Goal: Information Seeking & Learning: Find specific fact

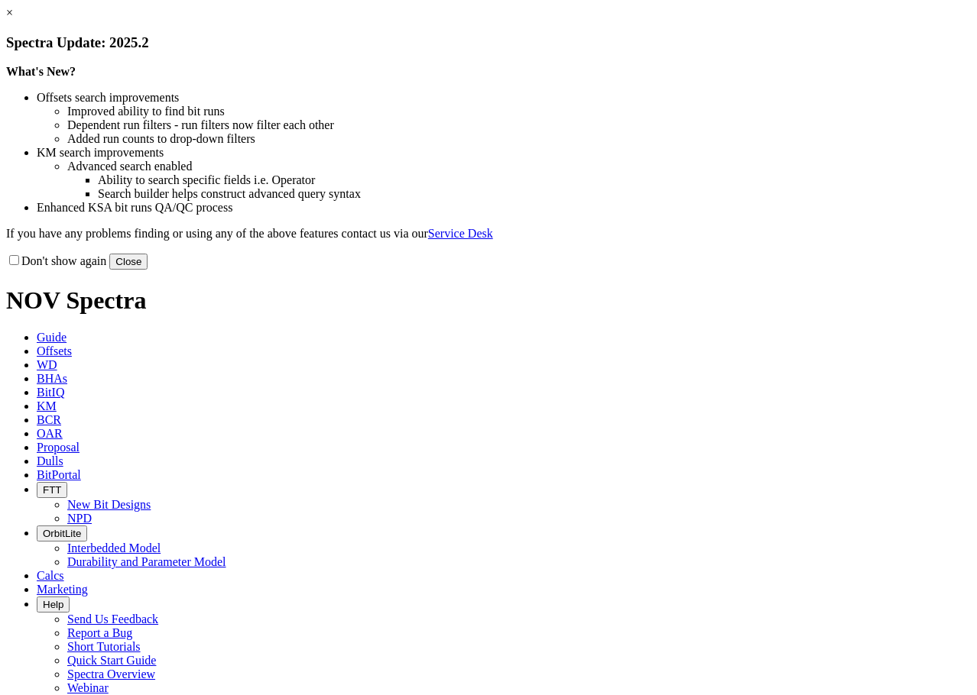
click at [13, 19] on link "×" at bounding box center [9, 12] width 7 height 13
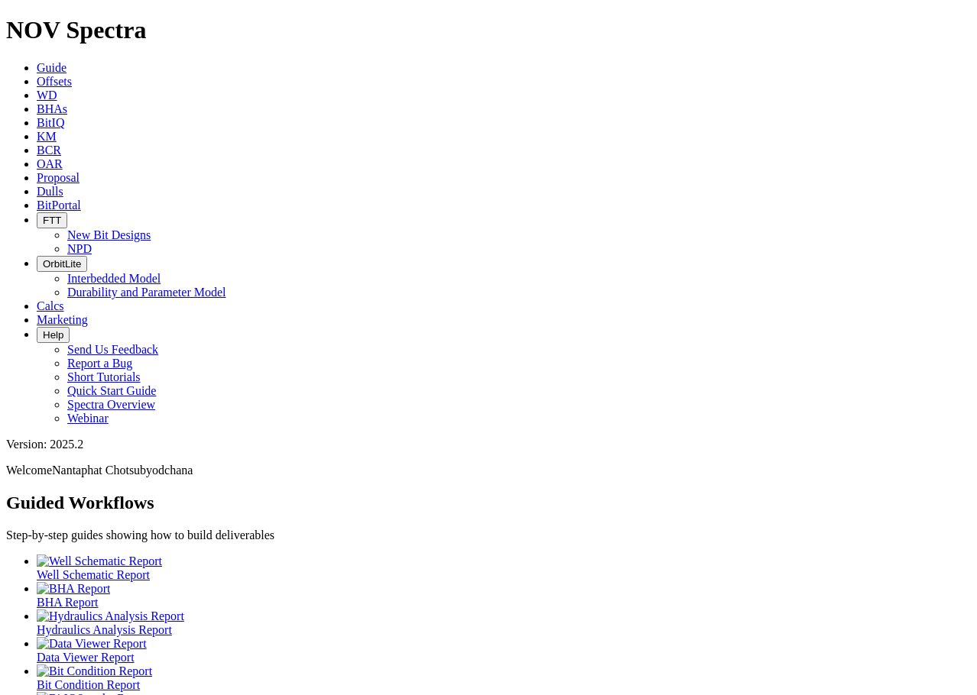
click at [57, 130] on link "KM" at bounding box center [47, 136] width 20 height 13
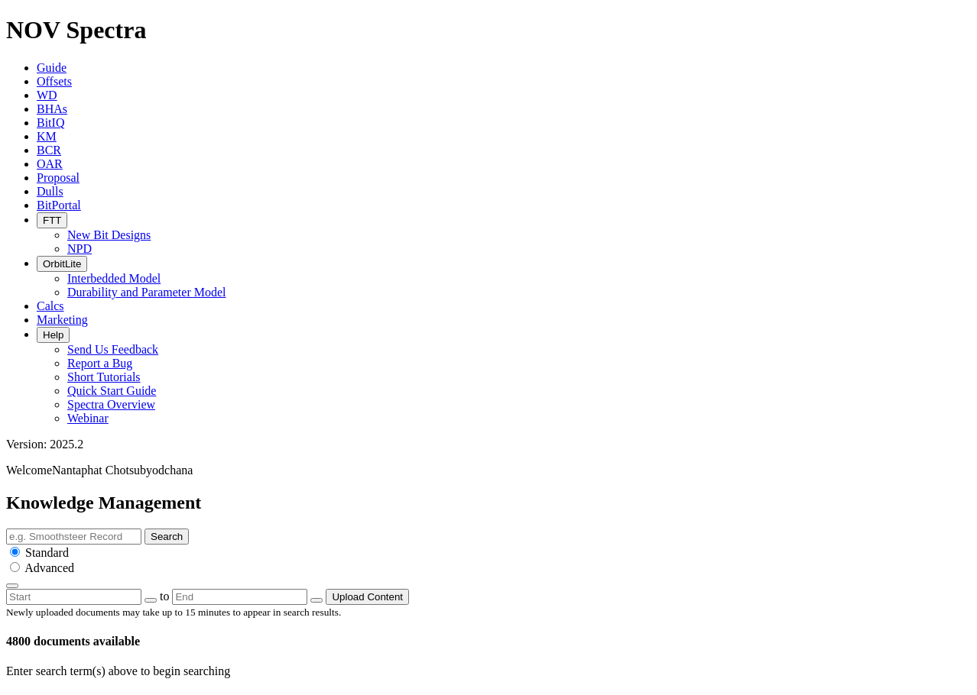
click at [141, 529] on input "text" at bounding box center [73, 537] width 135 height 16
type input "1"
click at [141, 529] on input "12.25" at bounding box center [73, 537] width 135 height 16
type input "12.25 IADC 115"
click at [144, 529] on button "Search" at bounding box center [166, 537] width 44 height 16
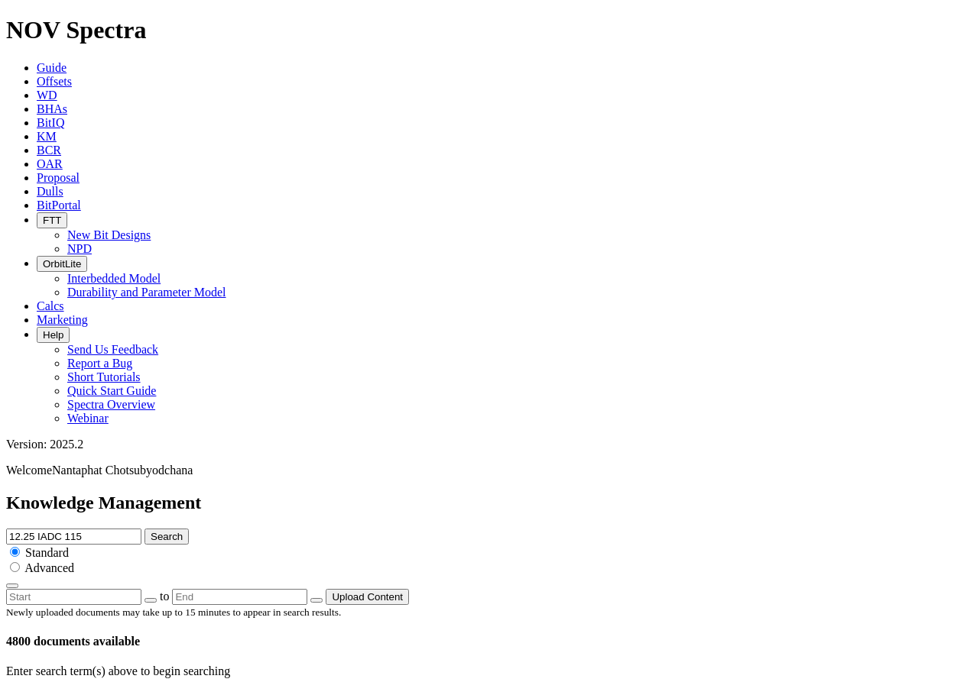
click at [0, 0] on div at bounding box center [0, 0] width 0 height 0
click at [74, 562] on span "Advanced" at bounding box center [49, 568] width 50 height 13
click at [20, 562] on input "radio" at bounding box center [15, 567] width 10 height 10
radio input "true"
radio input "false"
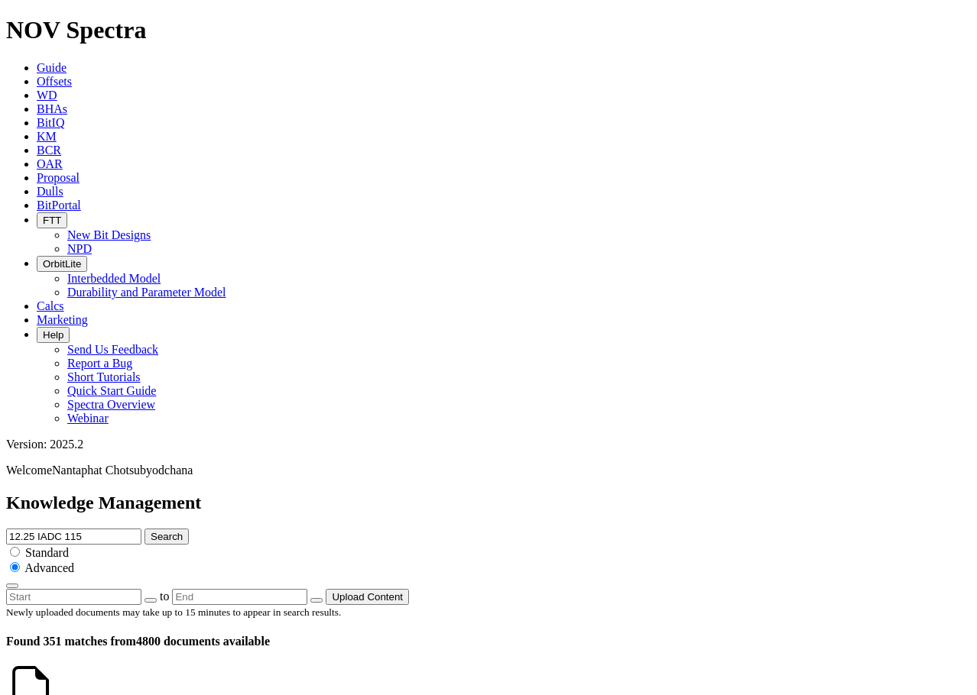
click at [12, 586] on icon "button" at bounding box center [12, 586] width 0 height 0
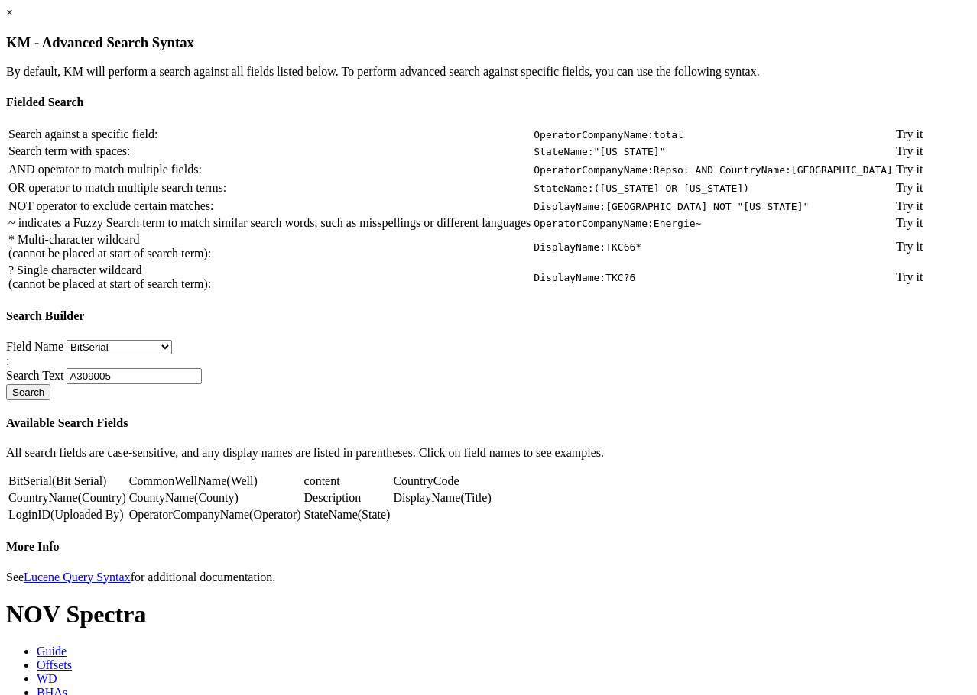
scroll to position [186, 0]
click at [804, 138] on div "× KM - Advanced Search Syntax By default, KM will perform a search against all …" at bounding box center [488, 295] width 964 height 579
